Goal: Check status: Check status

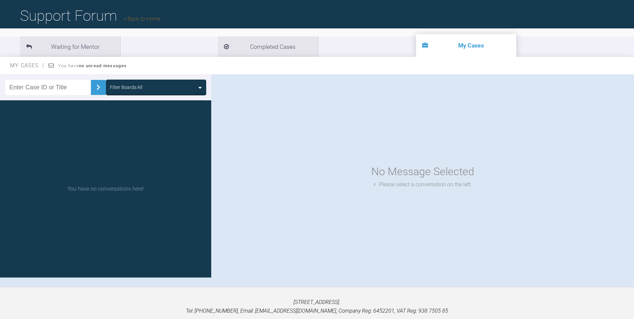
scroll to position [36, 0]
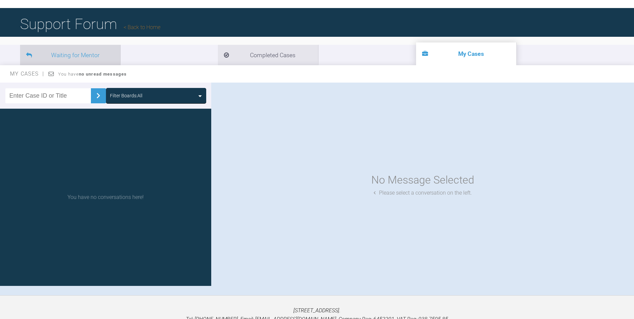
click at [81, 55] on li "Waiting for Mentor" at bounding box center [70, 55] width 100 height 20
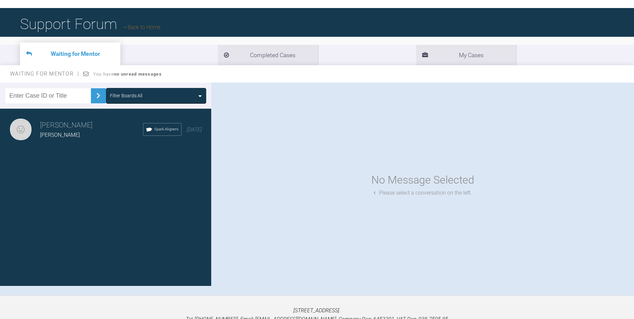
click at [86, 125] on h3 "[PERSON_NAME]" at bounding box center [91, 125] width 103 height 11
